Goal: Information Seeking & Learning: Learn about a topic

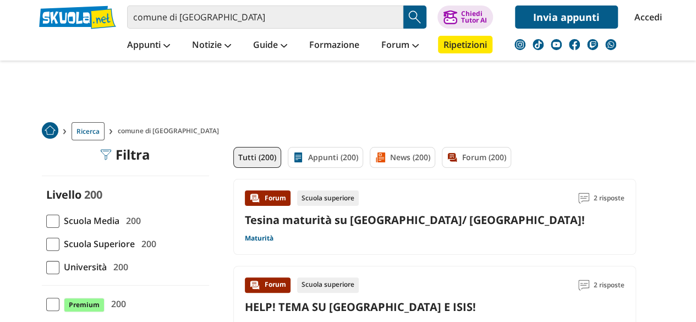
click at [415, 16] on img "Search Button" at bounding box center [414, 17] width 16 height 16
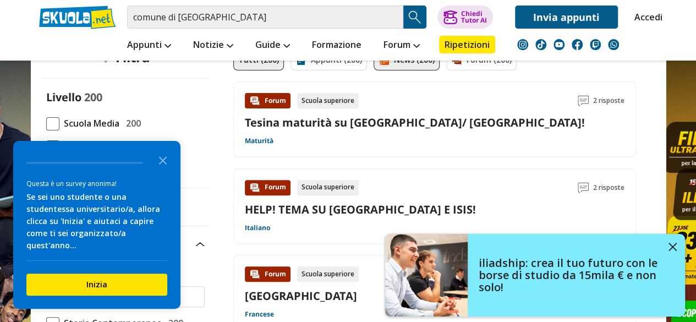
scroll to position [73, 0]
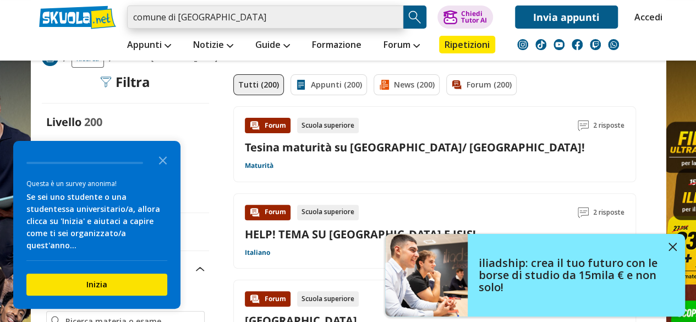
click at [133, 18] on input "comune di parigi" at bounding box center [265, 16] width 276 height 23
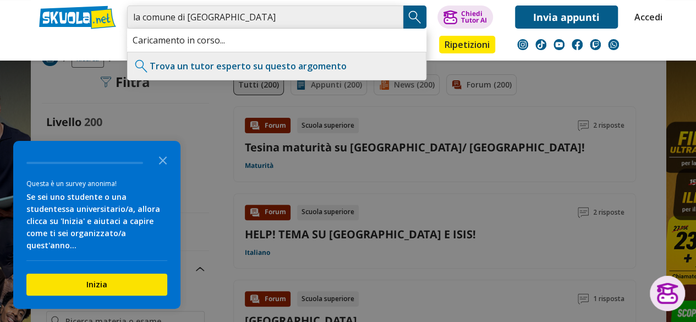
click at [232, 23] on input "la comune di parigi" at bounding box center [265, 16] width 276 height 23
type input "la comune di parigi 1871"
click at [422, 18] on img "Search Button" at bounding box center [414, 17] width 16 height 16
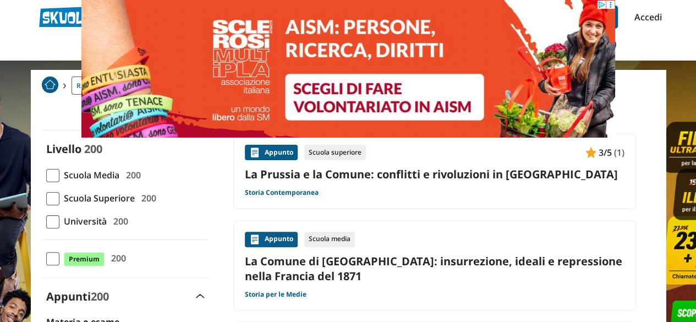
scroll to position [47, 0]
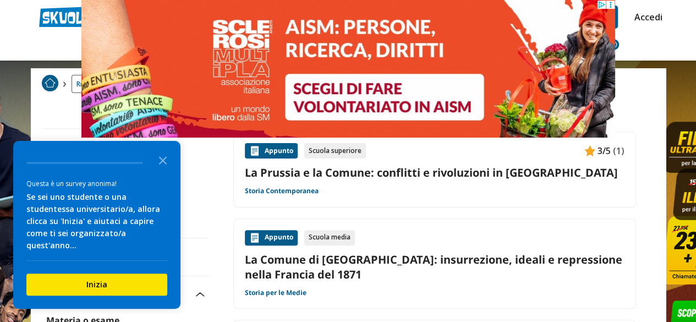
click at [420, 261] on link "La Comune di Parigi: insurrezione, ideali e repressione nella Francia del 1871" at bounding box center [434, 267] width 379 height 30
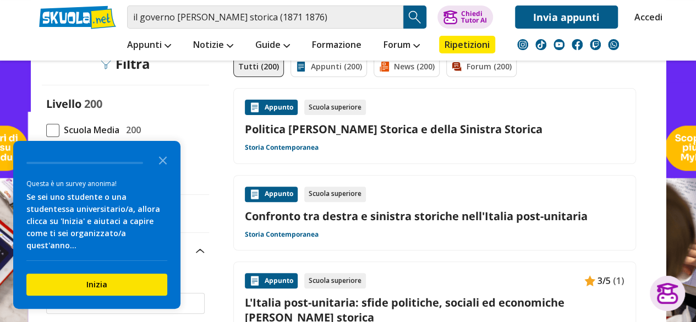
scroll to position [96, 0]
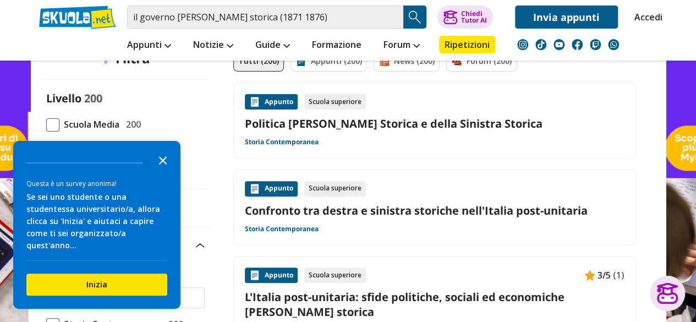
click at [166, 164] on polygon "Close the survey" at bounding box center [163, 160] width 8 height 8
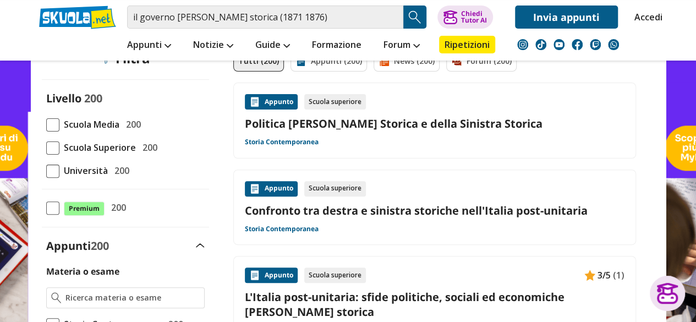
click at [312, 127] on link "Politica [PERSON_NAME] Storica e della Sinistra Storica" at bounding box center [434, 123] width 379 height 15
